Goal: Book appointment/travel/reservation

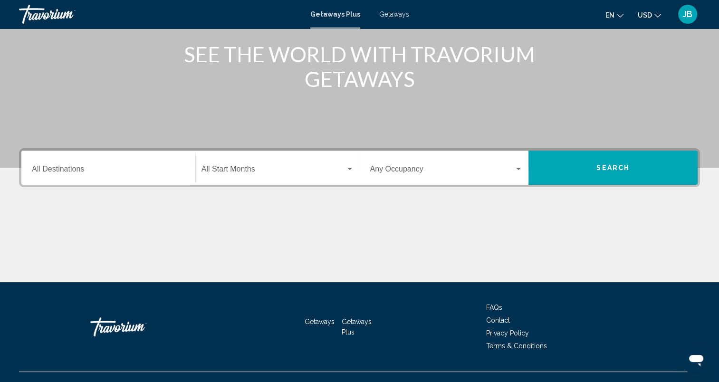
scroll to position [134, 0]
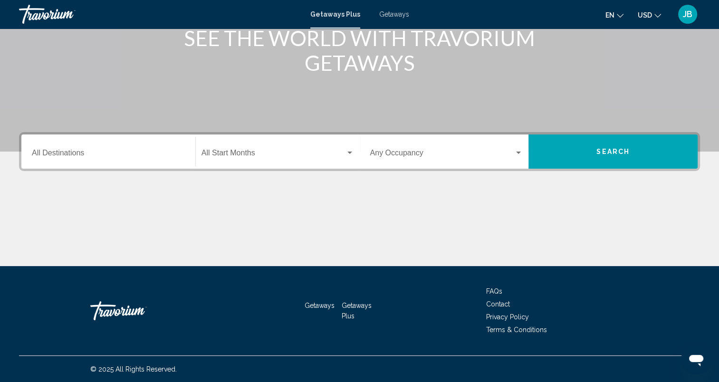
click at [131, 149] on div "Destination All Destinations" at bounding box center [108, 152] width 153 height 30
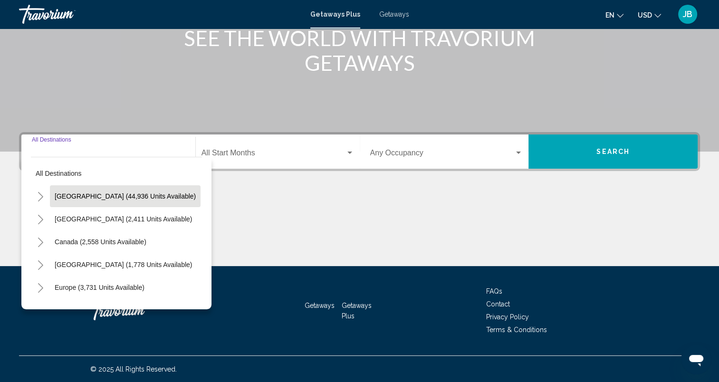
click at [129, 197] on span "[GEOGRAPHIC_DATA] (44,936 units available)" at bounding box center [125, 196] width 141 height 8
type input "**********"
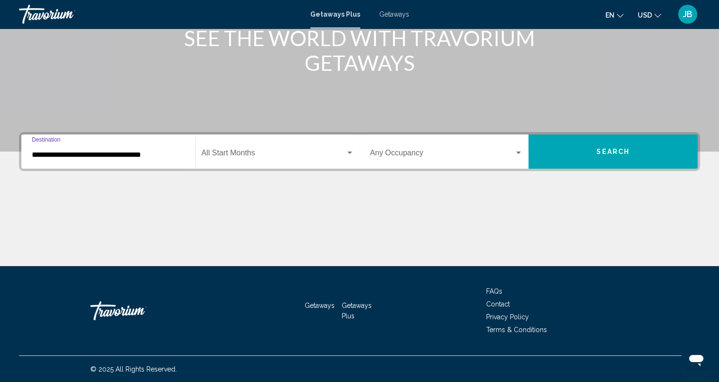
click at [348, 154] on div "Search widget" at bounding box center [349, 153] width 9 height 8
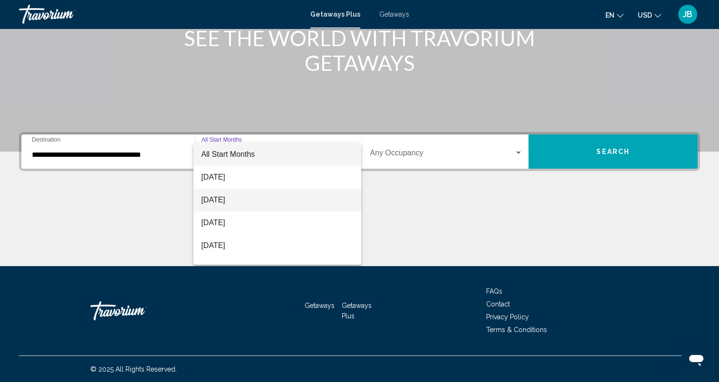
click at [297, 203] on span "[DATE]" at bounding box center [277, 200] width 153 height 23
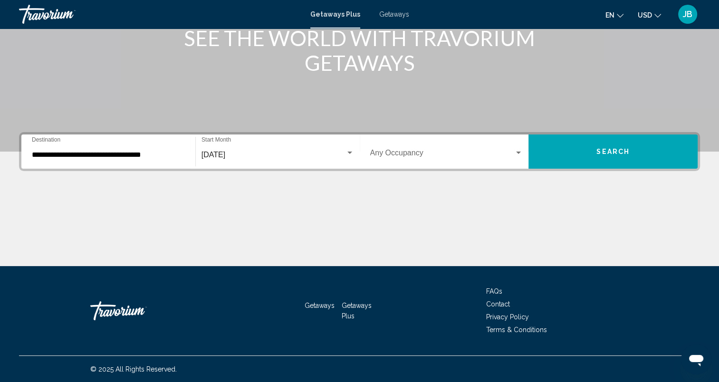
drag, startPoint x: 515, startPoint y: 154, endPoint x: 484, endPoint y: 146, distance: 32.3
click at [484, 146] on div "Occupancy Any Occupancy" at bounding box center [446, 152] width 153 height 30
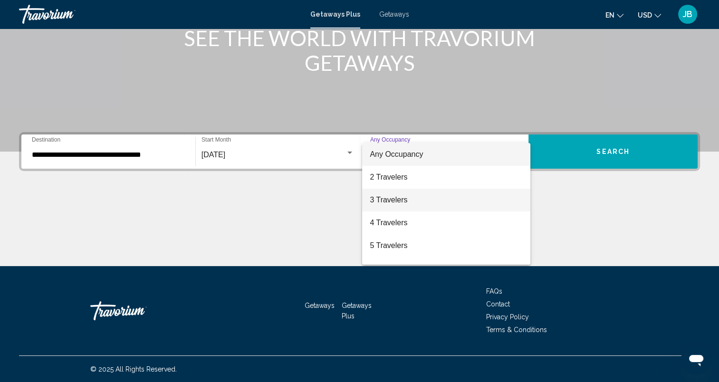
click at [450, 200] on span "3 Travelers" at bounding box center [446, 200] width 153 height 23
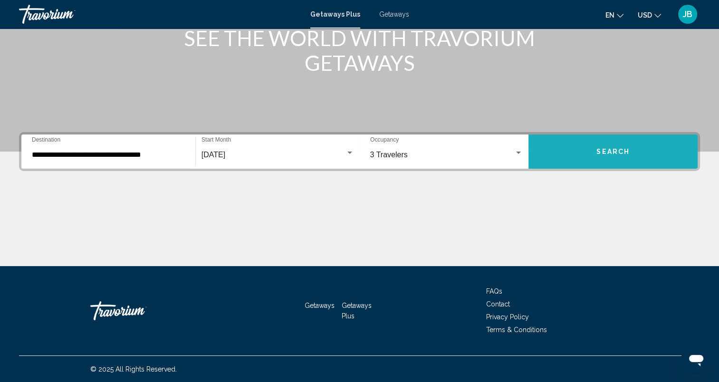
click at [610, 153] on span "Search" at bounding box center [612, 152] width 33 height 8
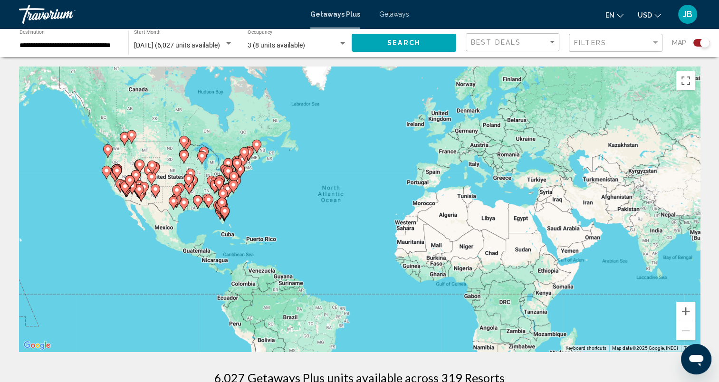
click at [230, 195] on gmp-advanced-marker "Main content" at bounding box center [228, 190] width 10 height 14
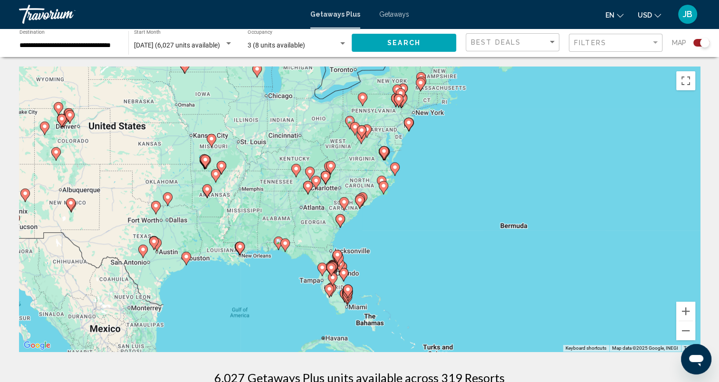
click at [417, 195] on div "To activate drag with keyboard, press Alt + Enter. Once in keyboard drag state,…" at bounding box center [359, 209] width 681 height 285
click at [687, 313] on button "Zoom in" at bounding box center [685, 311] width 19 height 19
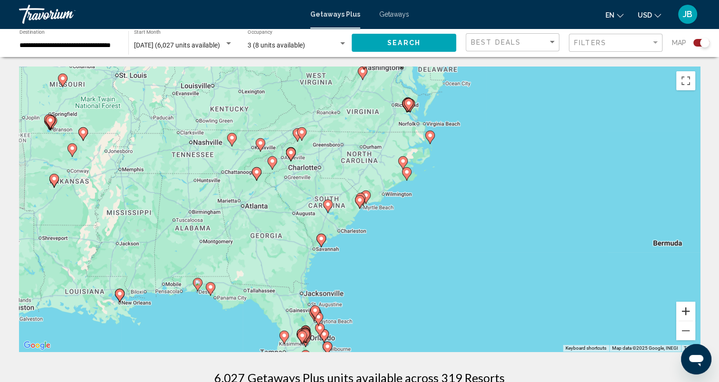
click at [687, 313] on button "Zoom in" at bounding box center [685, 311] width 19 height 19
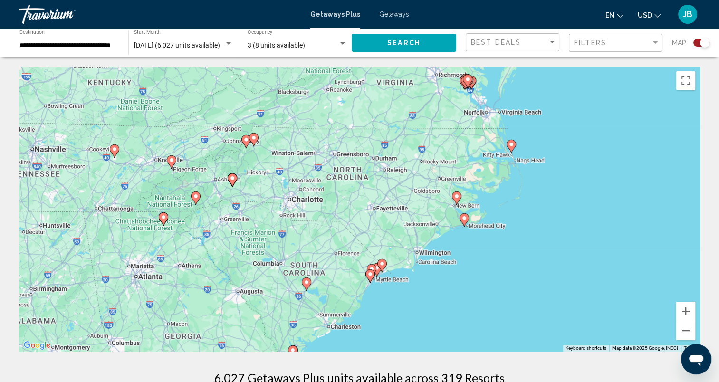
drag, startPoint x: 497, startPoint y: 231, endPoint x: 507, endPoint y: 308, distance: 77.2
click at [507, 308] on div "To activate drag with keyboard, press Alt + Enter. Once in keyboard drag state,…" at bounding box center [359, 209] width 681 height 285
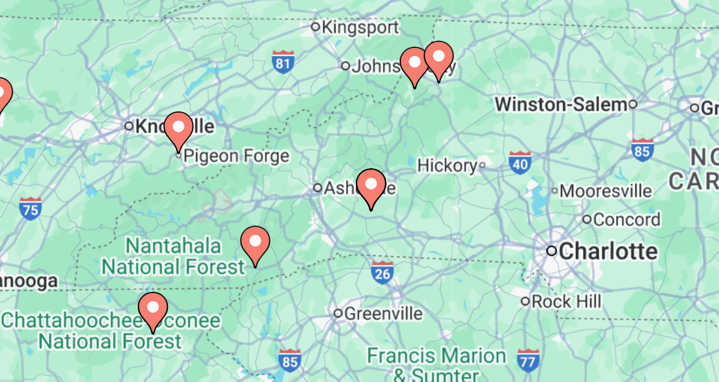
click at [232, 178] on image "Main content" at bounding box center [232, 178] width 6 height 6
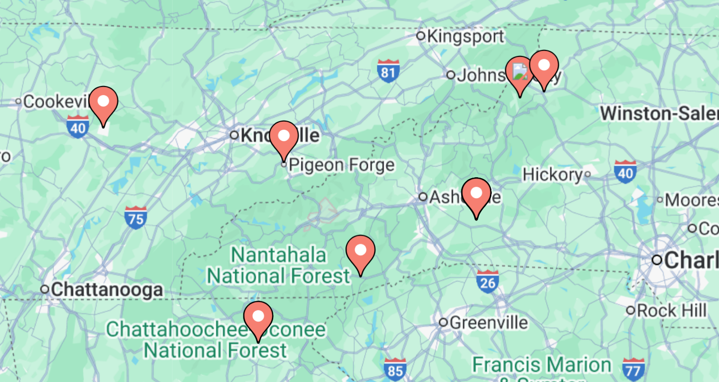
drag, startPoint x: 275, startPoint y: 175, endPoint x: 179, endPoint y: 157, distance: 97.3
click at [179, 157] on div "To activate drag with keyboard, press Alt + Enter. Once in keyboard drag state,…" at bounding box center [359, 209] width 681 height 285
click at [267, 181] on image "Main content" at bounding box center [266, 181] width 6 height 6
type input "**********"
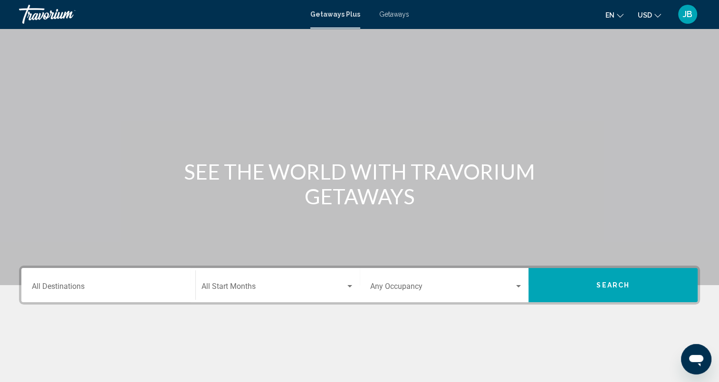
scroll to position [134, 0]
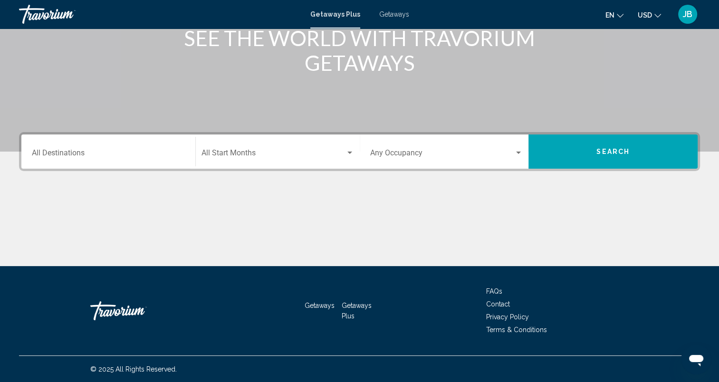
click at [135, 149] on div "Destination All Destinations" at bounding box center [108, 152] width 153 height 30
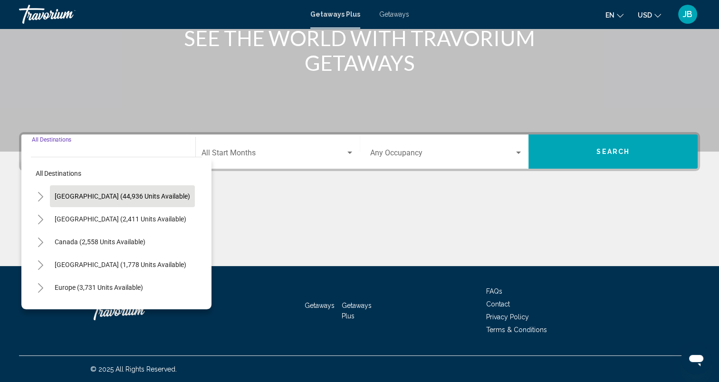
click at [106, 194] on span "[GEOGRAPHIC_DATA] (44,936 units available)" at bounding box center [122, 196] width 135 height 8
type input "**********"
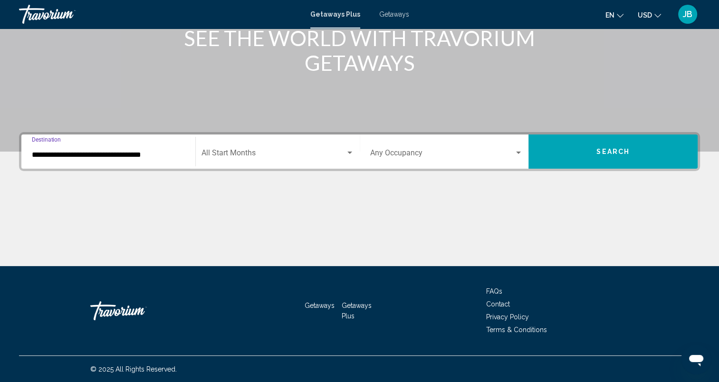
click at [254, 148] on div "Start Month All Start Months" at bounding box center [277, 152] width 153 height 30
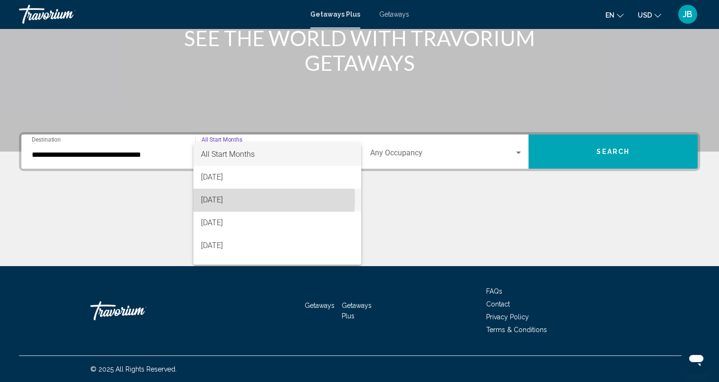
click at [246, 199] on span "[DATE]" at bounding box center [277, 200] width 153 height 23
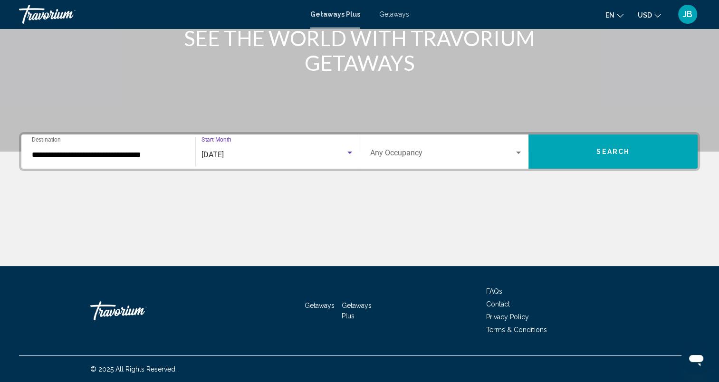
click at [420, 156] on span "Search widget" at bounding box center [442, 155] width 144 height 9
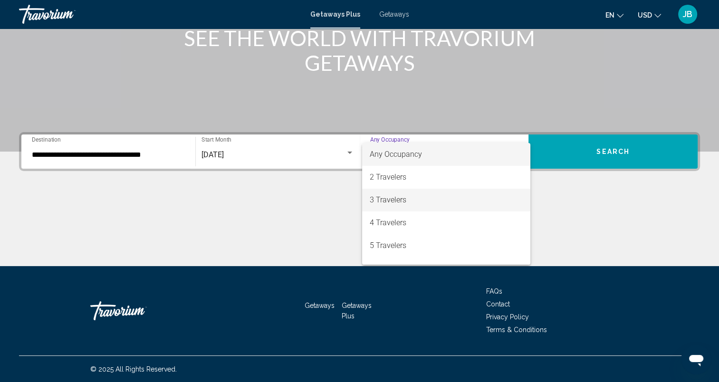
click at [408, 201] on span "3 Travelers" at bounding box center [446, 200] width 153 height 23
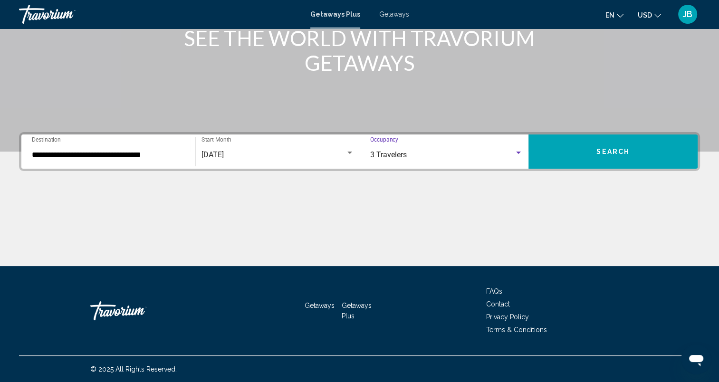
click at [628, 154] on span "Search" at bounding box center [612, 152] width 33 height 8
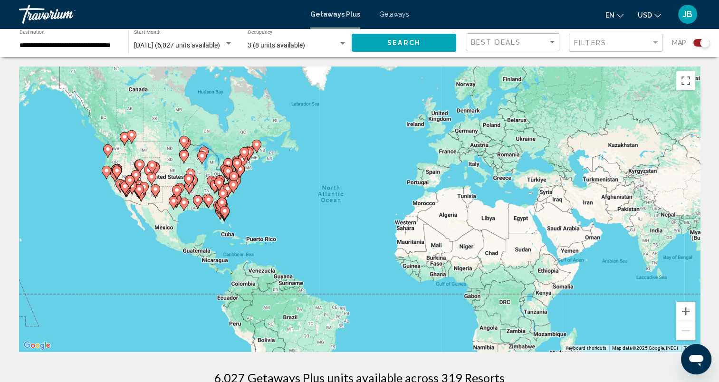
click at [684, 321] on div "Main content" at bounding box center [685, 321] width 14 height 0
click at [687, 314] on button "Zoom in" at bounding box center [685, 311] width 19 height 19
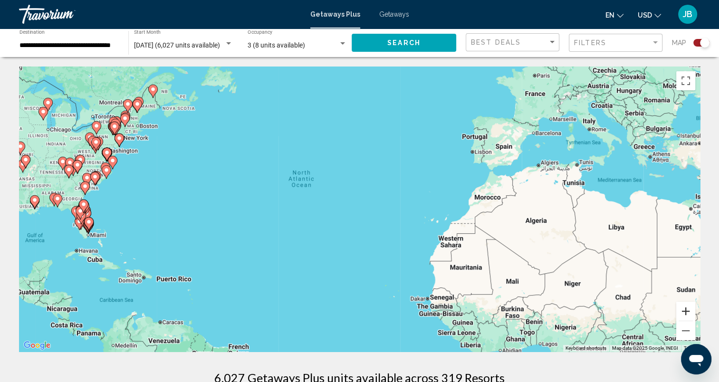
click at [687, 314] on button "Zoom in" at bounding box center [685, 311] width 19 height 19
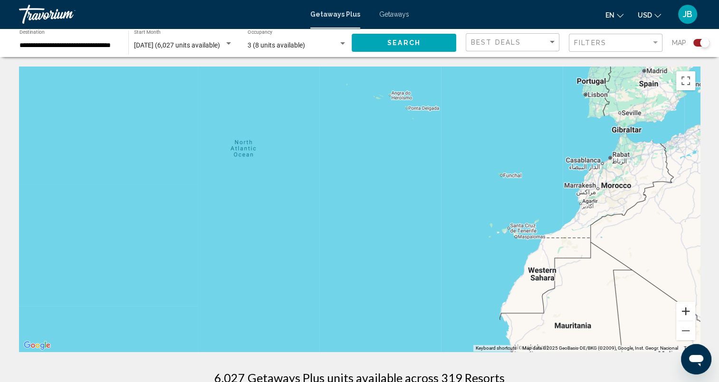
click at [687, 314] on button "Zoom in" at bounding box center [685, 311] width 19 height 19
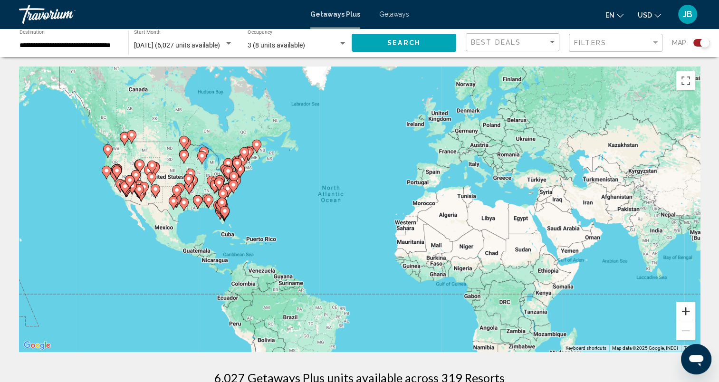
click at [686, 312] on button "Zoom in" at bounding box center [685, 311] width 19 height 19
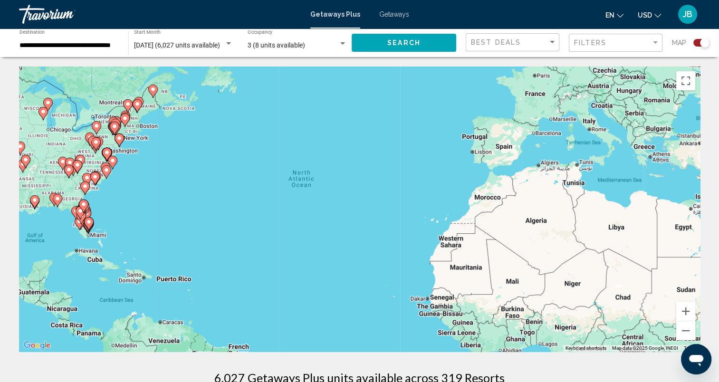
click at [656, 48] on div "Filters" at bounding box center [617, 43] width 86 height 18
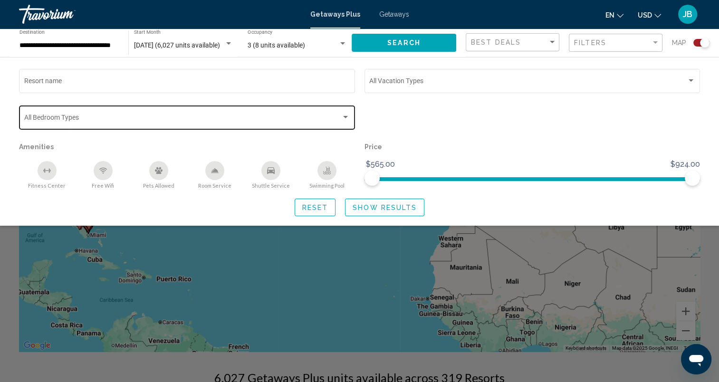
click at [266, 117] on span "Search widget" at bounding box center [182, 119] width 317 height 8
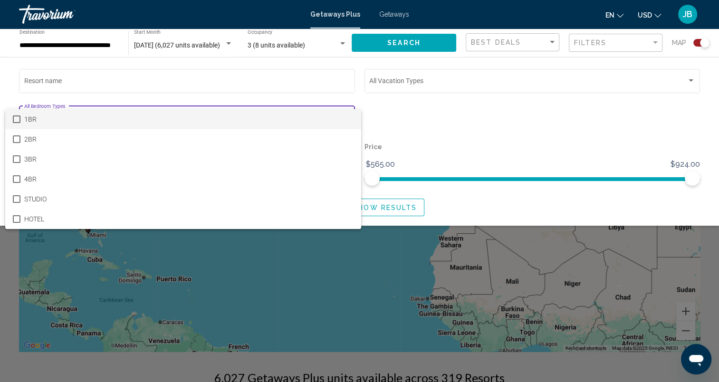
click at [266, 117] on span "1BR" at bounding box center [188, 119] width 329 height 20
click at [317, 99] on div at bounding box center [359, 191] width 719 height 382
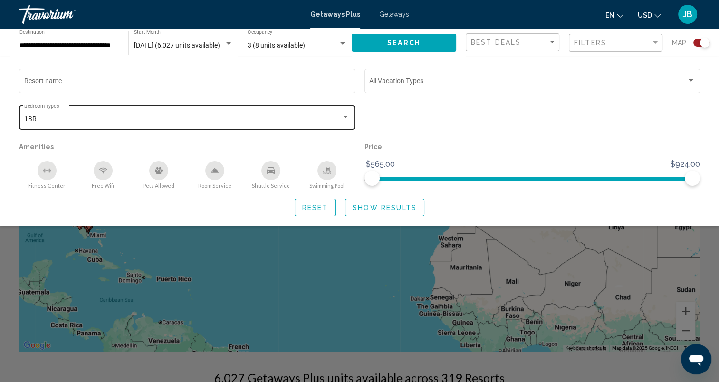
click at [377, 209] on span "Show Results" at bounding box center [385, 208] width 64 height 8
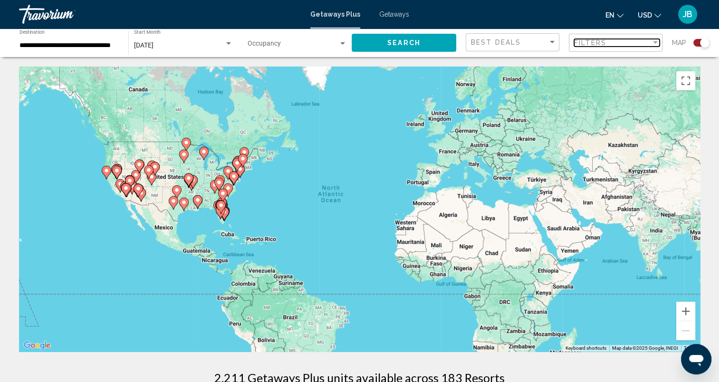
click at [611, 46] on div "Filters" at bounding box center [612, 43] width 77 height 8
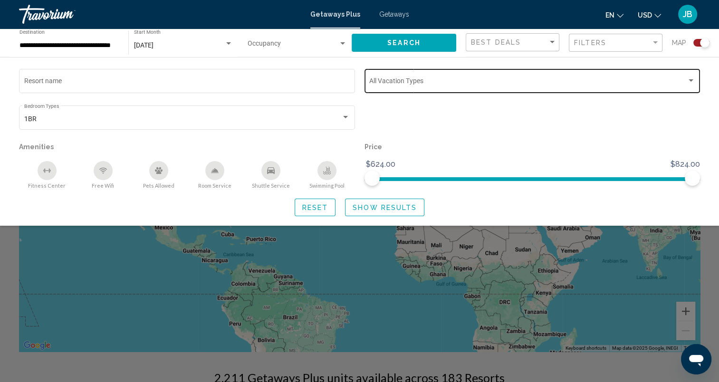
click at [423, 83] on span "Search widget" at bounding box center [527, 83] width 317 height 8
click at [423, 83] on span "weekly" at bounding box center [533, 83] width 329 height 20
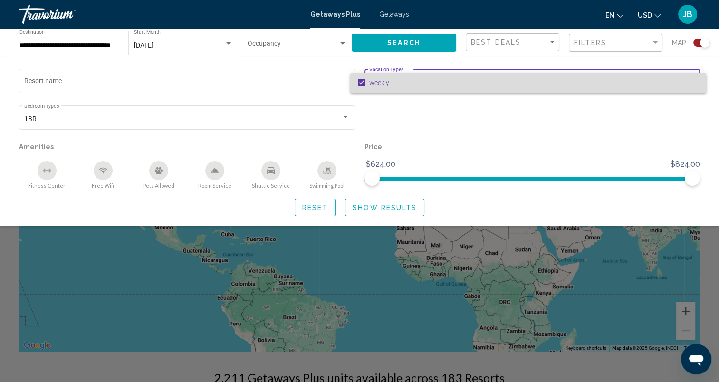
click at [423, 83] on span "weekly" at bounding box center [533, 83] width 329 height 20
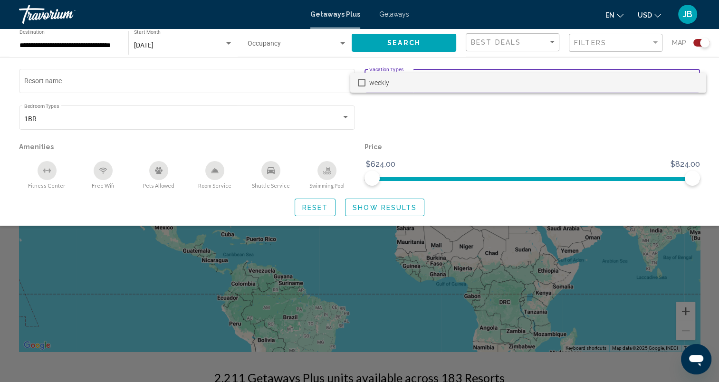
click at [437, 111] on div at bounding box center [359, 191] width 719 height 382
click at [157, 178] on div "Pets Allowed" at bounding box center [158, 170] width 19 height 19
click at [401, 44] on span "Search" at bounding box center [403, 43] width 33 height 8
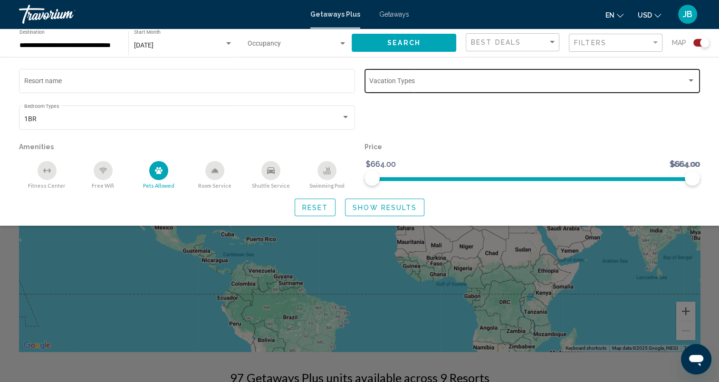
click at [415, 250] on div "Search widget" at bounding box center [359, 262] width 719 height 239
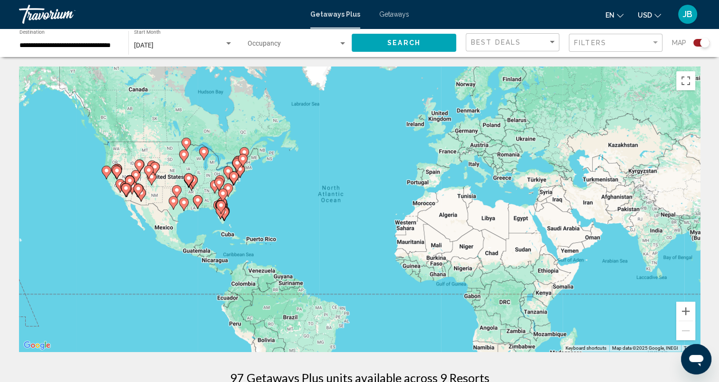
click at [235, 191] on div "To activate drag with keyboard, press Alt + Enter. Once in keyboard drag state,…" at bounding box center [359, 209] width 681 height 285
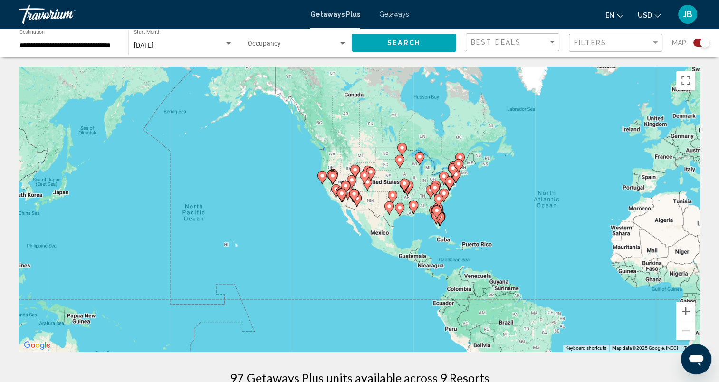
drag, startPoint x: 235, startPoint y: 191, endPoint x: 452, endPoint y: 198, distance: 217.2
click at [452, 198] on div "To activate drag with keyboard, press Alt + Enter. Once in keyboard drag state,…" at bounding box center [359, 209] width 681 height 285
click at [686, 310] on button "Zoom in" at bounding box center [685, 311] width 19 height 19
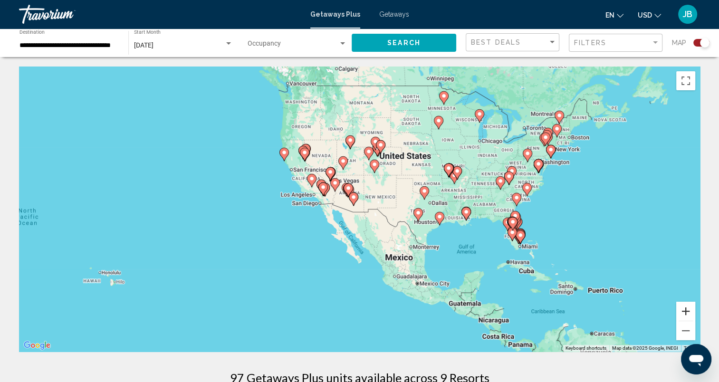
click at [686, 310] on button "Zoom in" at bounding box center [685, 311] width 19 height 19
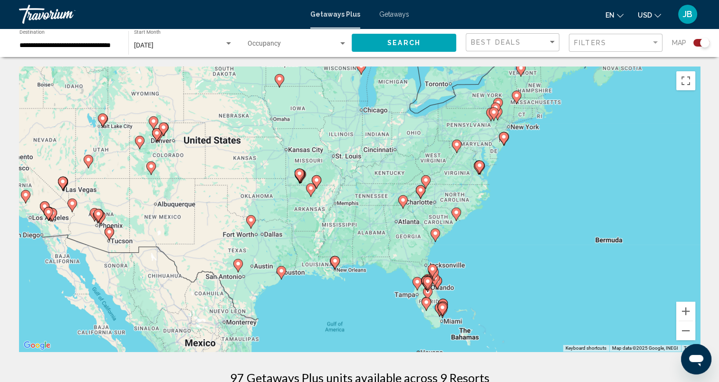
drag, startPoint x: 642, startPoint y: 146, endPoint x: 399, endPoint y: 184, distance: 246.2
click at [399, 184] on div "To activate drag with keyboard, press Alt + Enter. Once in keyboard drag state,…" at bounding box center [359, 209] width 681 height 285
click at [688, 310] on button "Zoom in" at bounding box center [685, 311] width 19 height 19
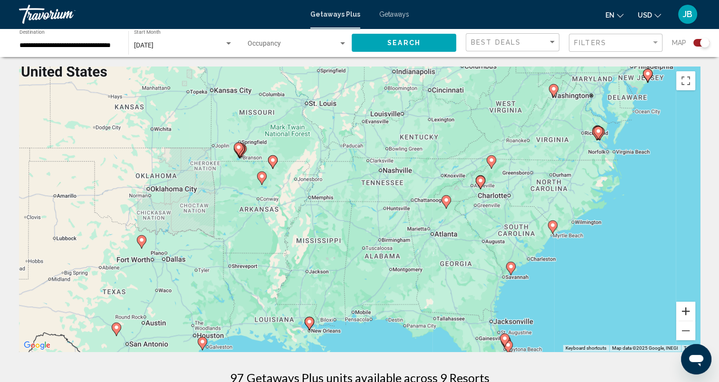
click at [688, 310] on button "Zoom in" at bounding box center [685, 311] width 19 height 19
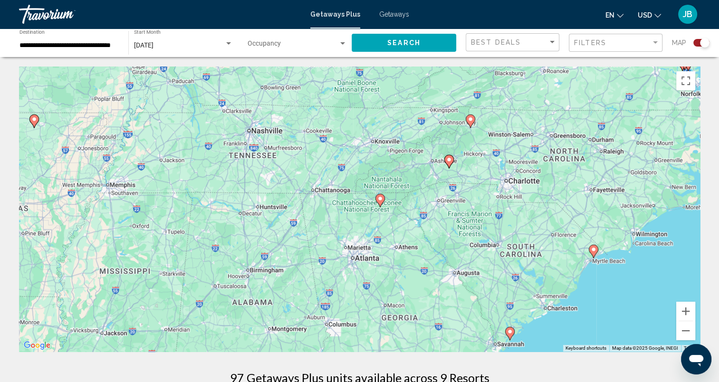
drag, startPoint x: 618, startPoint y: 190, endPoint x: 462, endPoint y: 189, distance: 155.8
click at [462, 189] on div "To activate drag with keyboard, press Alt + Enter. Once in keyboard drag state,…" at bounding box center [359, 209] width 681 height 285
click at [447, 161] on image "Main content" at bounding box center [449, 160] width 6 height 6
